Goal: Transaction & Acquisition: Purchase product/service

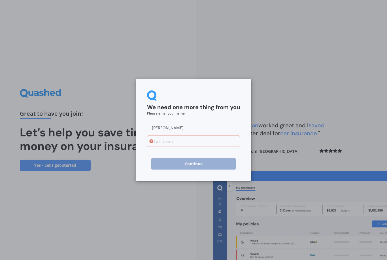
type input "[PERSON_NAME]"
click at [170, 140] on input at bounding box center [193, 140] width 93 height 11
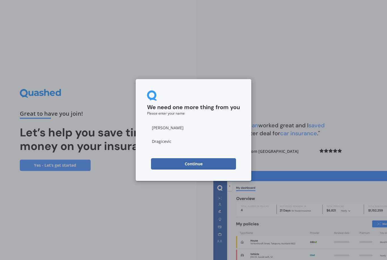
type input "[PERSON_NAME]"
click at [196, 167] on button "Continue" at bounding box center [193, 163] width 85 height 11
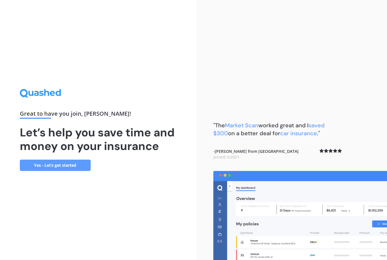
scroll to position [18, 0]
click at [72, 159] on link "Yes - Let’s get started" at bounding box center [55, 164] width 71 height 11
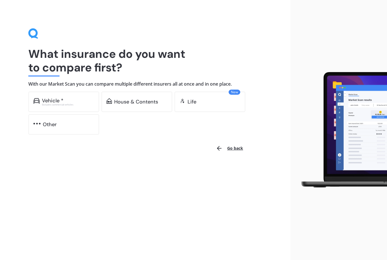
click at [353, 125] on img at bounding box center [341, 129] width 92 height 121
click at [137, 102] on div "House & Contents" at bounding box center [136, 102] width 44 height 6
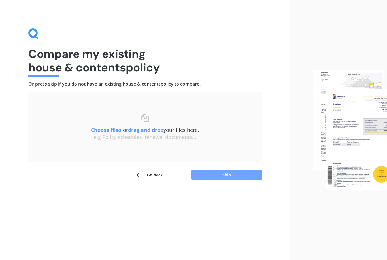
click at [233, 174] on button "Skip" at bounding box center [226, 174] width 71 height 11
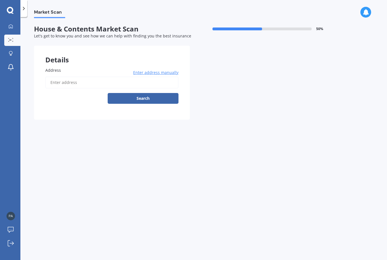
click at [52, 71] on span "Address" at bounding box center [53, 69] width 16 height 5
click at [52, 76] on input "Address" at bounding box center [111, 82] width 133 height 12
type input "[STREET_ADDRESS]"
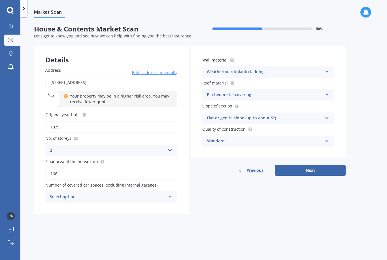
click at [170, 193] on icon at bounding box center [170, 195] width 5 height 4
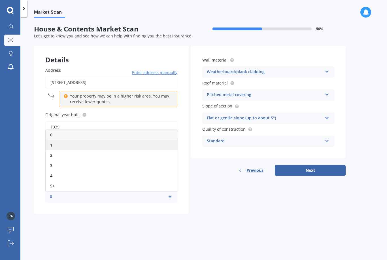
click at [54, 144] on div "1" at bounding box center [111, 145] width 131 height 10
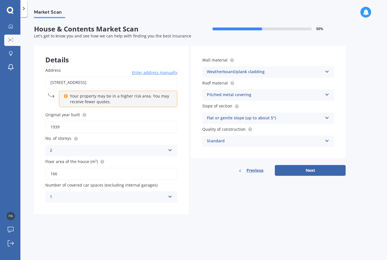
click at [325, 69] on icon at bounding box center [327, 71] width 5 height 4
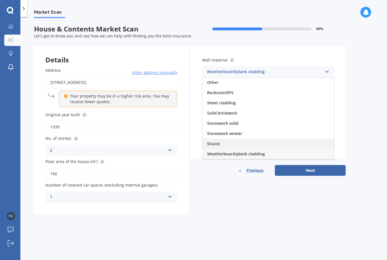
click at [214, 144] on span "Stucco" at bounding box center [213, 143] width 13 height 5
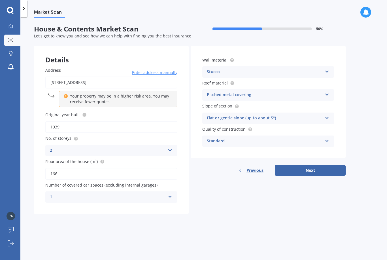
click at [329, 115] on icon at bounding box center [327, 117] width 5 height 4
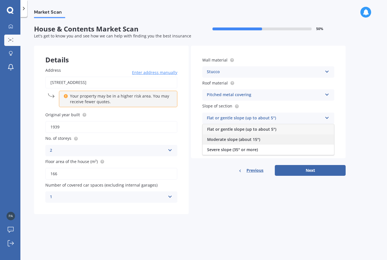
click at [255, 137] on span "Moderate slope (about 15°)" at bounding box center [233, 139] width 53 height 5
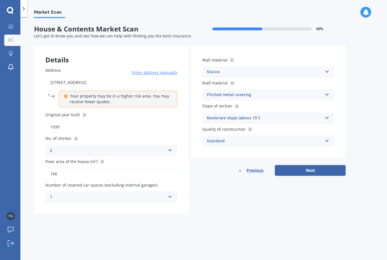
click at [327, 139] on icon at bounding box center [327, 140] width 5 height 4
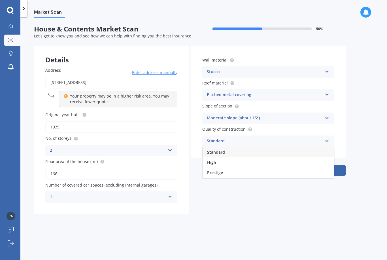
click at [322, 148] on div "Standard" at bounding box center [268, 152] width 131 height 10
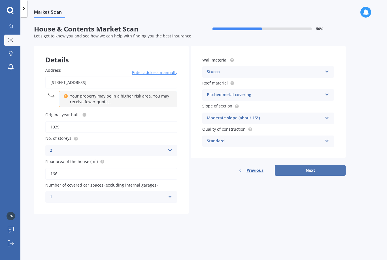
click at [314, 165] on button "Next" at bounding box center [310, 170] width 71 height 11
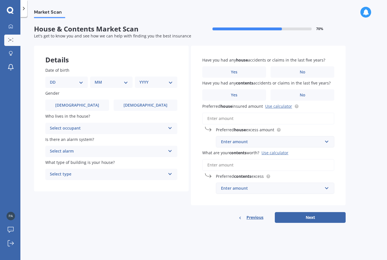
click at [80, 82] on select "DD 01 02 03 04 05 06 07 08 09 10 11 12 13 14 15 16 17 18 19 20 21 22 23 24 25 2…" at bounding box center [66, 82] width 33 height 6
select select "09"
click at [127, 82] on select "MM 01 02 03 04 05 06 07 08 09 10 11 12" at bounding box center [112, 82] width 31 height 6
select select "07"
click at [163, 82] on select "YYYY 2009 2008 2007 2006 2005 2004 2003 2002 2001 2000 1999 1998 1997 1996 1995…" at bounding box center [154, 82] width 31 height 6
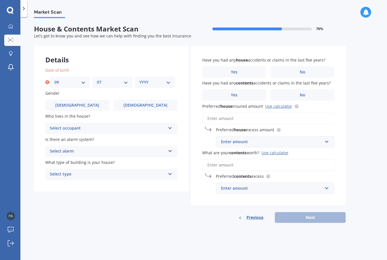
select select "1965"
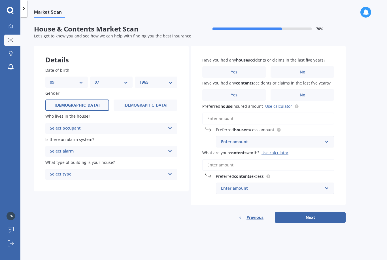
click at [85, 100] on label "[DEMOGRAPHIC_DATA]" at bounding box center [77, 104] width 64 height 11
click at [0, 0] on input "[DEMOGRAPHIC_DATA]" at bounding box center [0, 0] width 0 height 0
click at [172, 126] on icon at bounding box center [170, 127] width 5 height 4
click at [88, 137] on div "Owner" at bounding box center [111, 139] width 131 height 10
click at [172, 148] on icon at bounding box center [170, 150] width 5 height 4
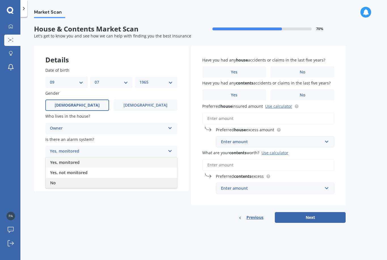
click at [56, 180] on span "No" at bounding box center [53, 182] width 6 height 5
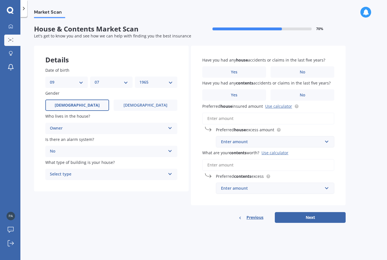
click at [170, 171] on icon at bounding box center [170, 173] width 5 height 4
click at [71, 183] on span "Freestanding" at bounding box center [62, 184] width 25 height 5
click at [302, 70] on span "No" at bounding box center [303, 72] width 6 height 5
click at [0, 0] on input "No" at bounding box center [0, 0] width 0 height 0
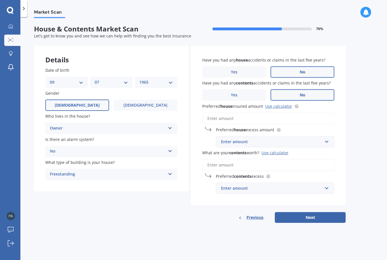
click at [304, 93] on span "No" at bounding box center [303, 95] width 6 height 5
click at [0, 0] on input "No" at bounding box center [0, 0] width 0 height 0
click at [239, 117] on input "Preferred house insured amount Use calculator" at bounding box center [268, 118] width 132 height 12
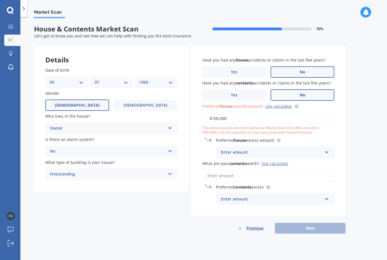
type input "$1,000,000"
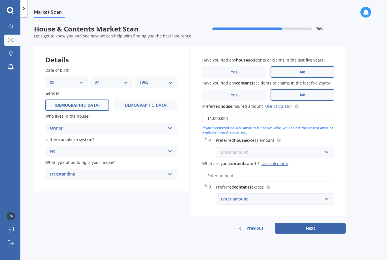
click at [327, 149] on input "text" at bounding box center [272, 152] width 113 height 11
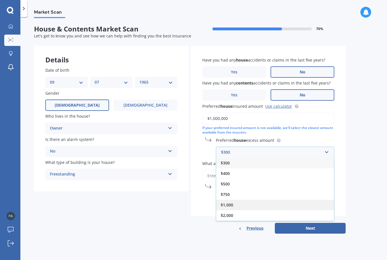
click at [234, 202] on div "$1,000" at bounding box center [275, 204] width 118 height 10
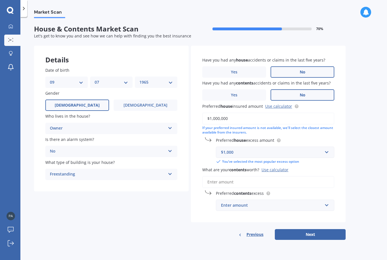
click at [242, 180] on input "What are your contents worth? Use calculator" at bounding box center [268, 182] width 132 height 12
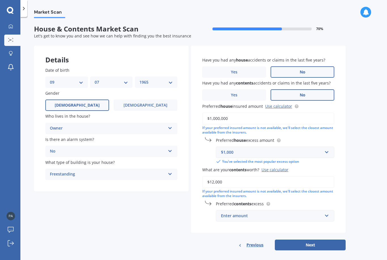
type input "$120,000"
click at [327, 212] on input "text" at bounding box center [272, 215] width 113 height 11
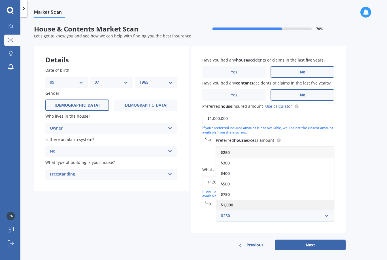
click at [231, 202] on span "$1,000" at bounding box center [227, 204] width 12 height 5
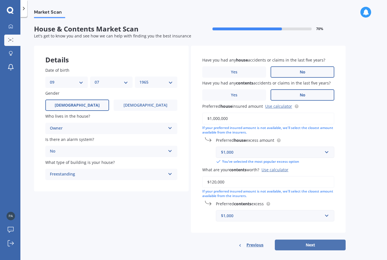
click at [316, 240] on button "Next" at bounding box center [310, 244] width 71 height 11
select select "09"
select select "07"
select select "1965"
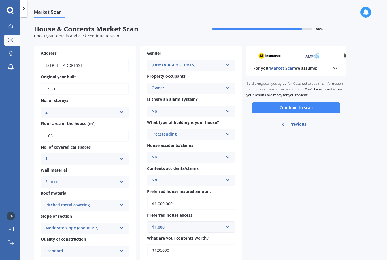
scroll to position [0, 0]
click at [308, 103] on button "Continue to scan" at bounding box center [296, 107] width 88 height 11
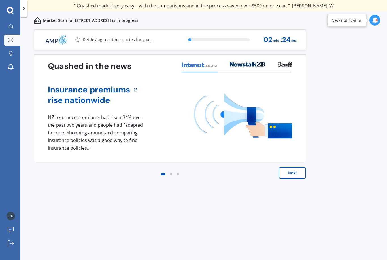
click at [292, 171] on button "Next" at bounding box center [292, 172] width 27 height 11
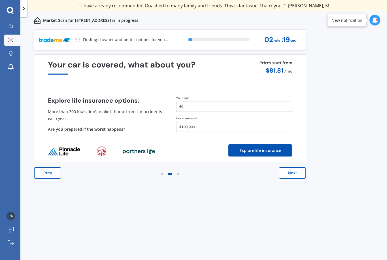
click at [299, 169] on button "Next" at bounding box center [292, 172] width 27 height 11
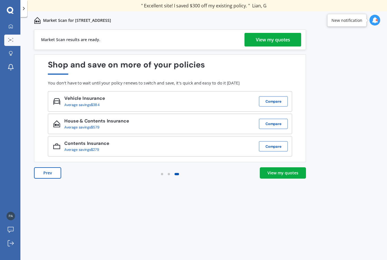
click at [278, 42] on div "View my quotes" at bounding box center [273, 40] width 34 height 14
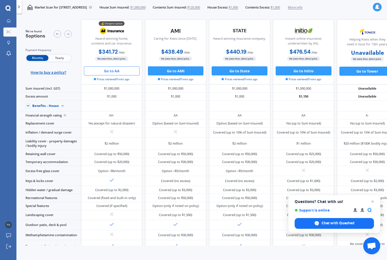
click at [117, 66] on button "Go to AA" at bounding box center [112, 70] width 56 height 9
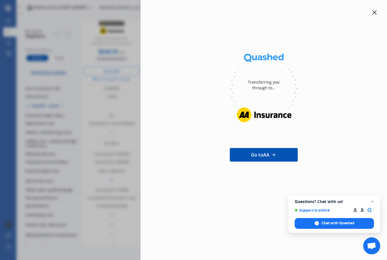
click at [276, 152] on icon at bounding box center [273, 155] width 6 height 6
